Goal: Information Seeking & Learning: Learn about a topic

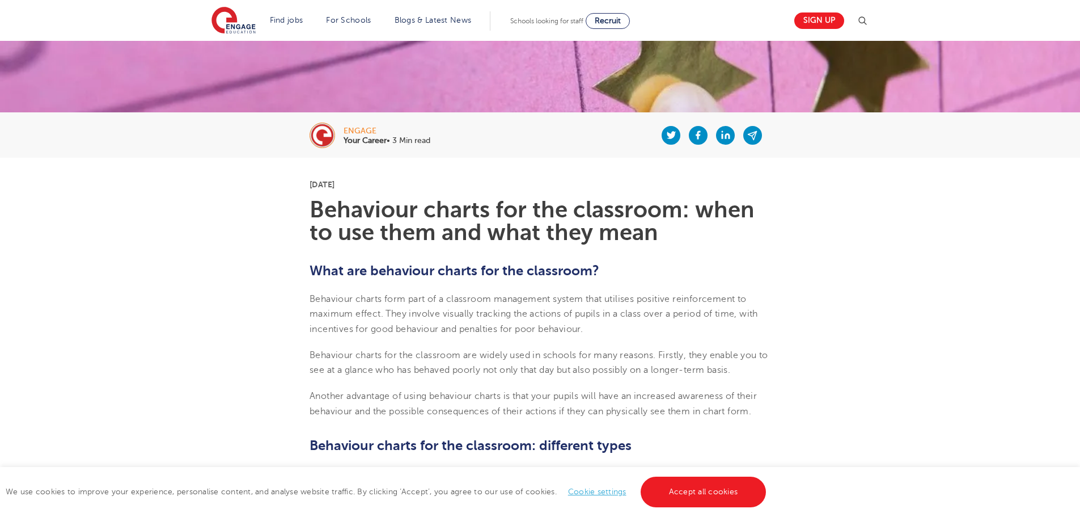
scroll to position [57, 0]
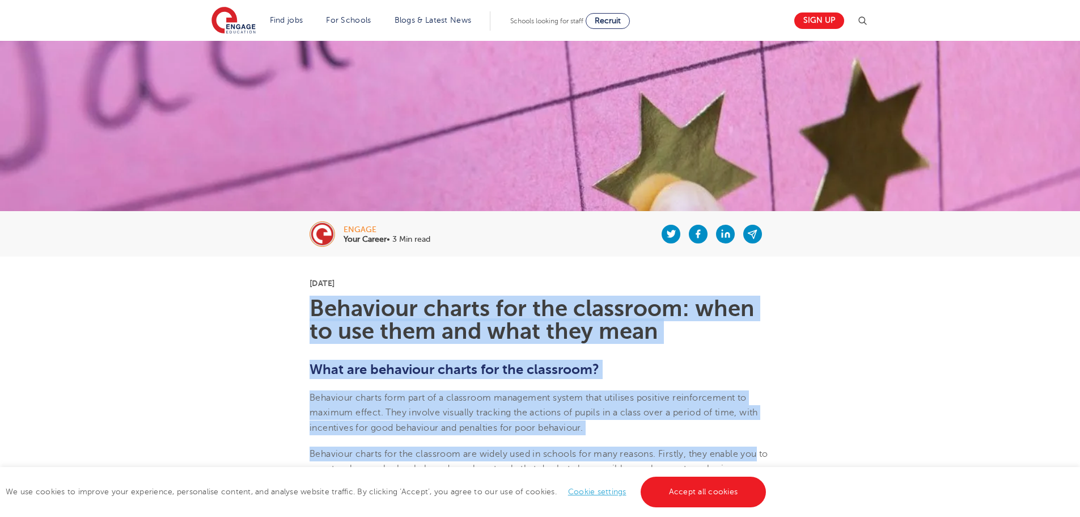
drag, startPoint x: 312, startPoint y: 307, endPoint x: 777, endPoint y: 449, distance: 485.7
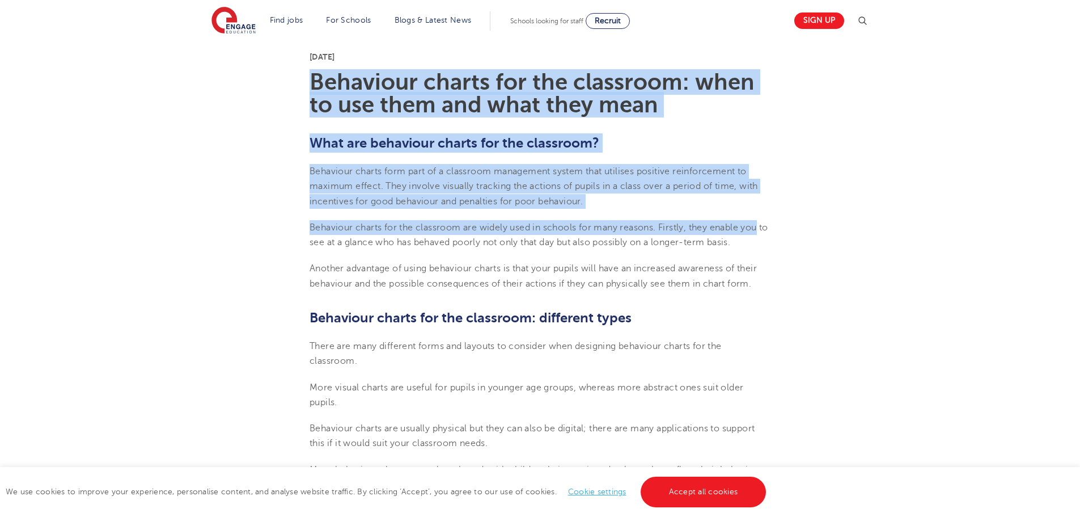
scroll to position [284, 0]
click at [356, 107] on h1 "Behaviour charts for the classroom: when to use them and what they mean" at bounding box center [540, 92] width 461 height 45
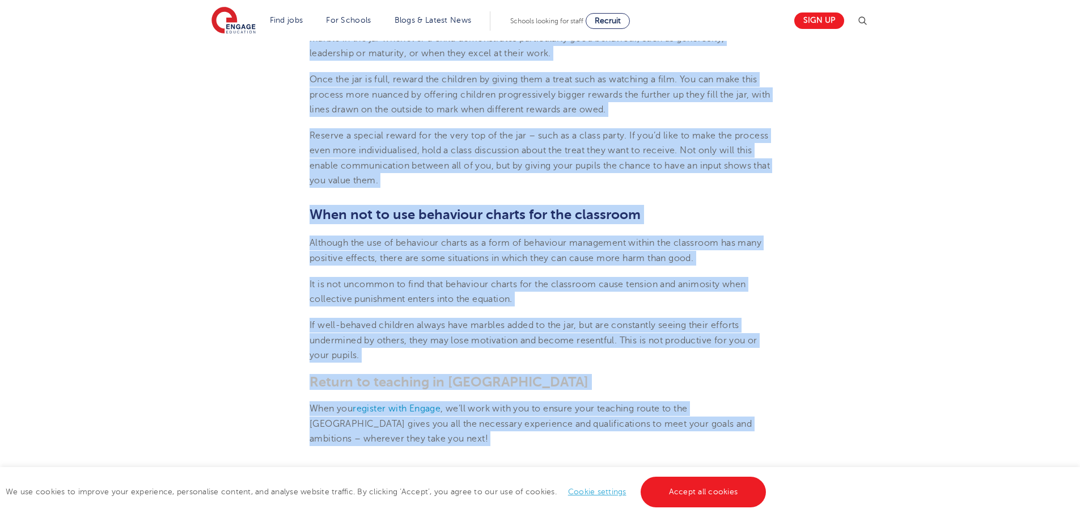
scroll to position [1021, 0]
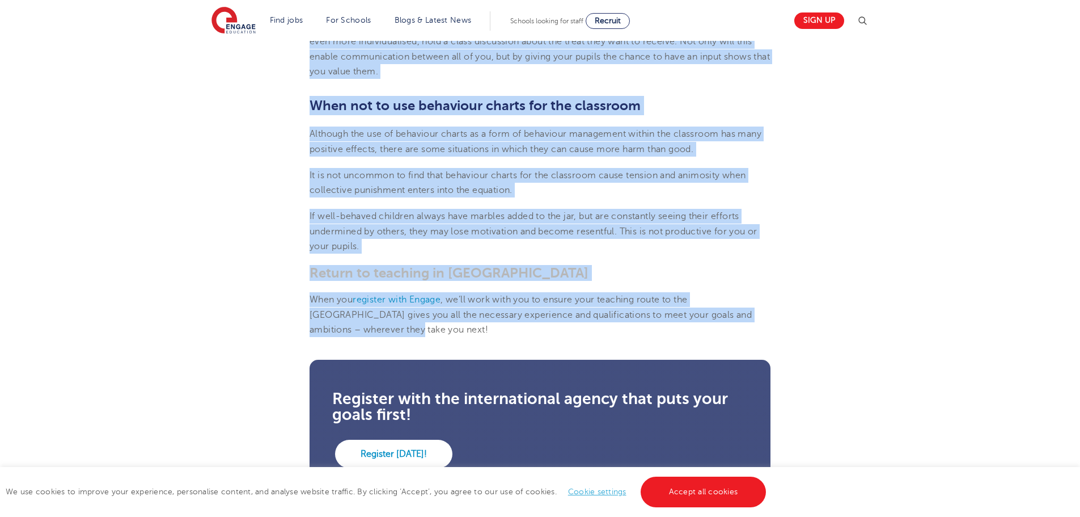
drag, startPoint x: 311, startPoint y: 77, endPoint x: 353, endPoint y: 329, distance: 255.7
copy section "Behaviour charts for the classroom: when to use them and what they mean What ar…"
